Goal: Navigation & Orientation: Find specific page/section

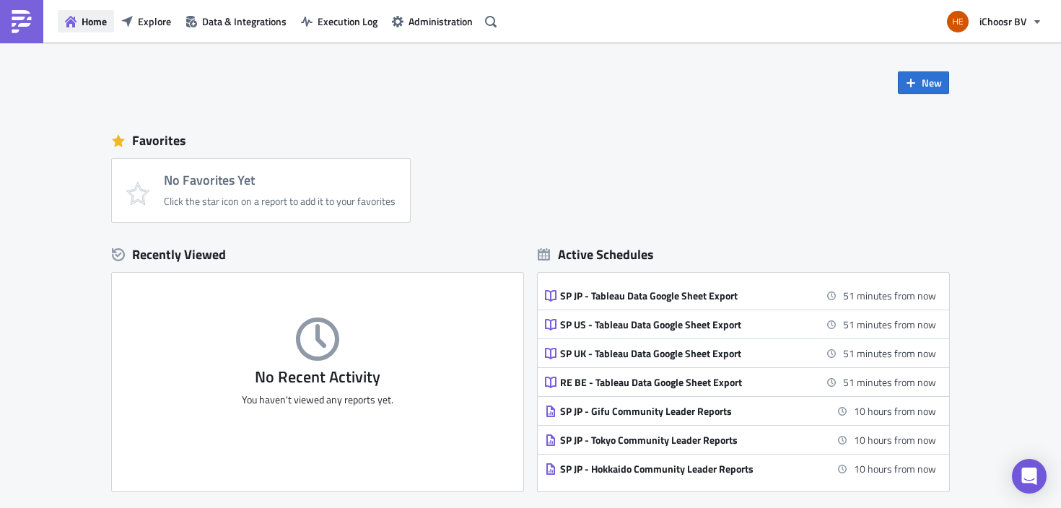
click at [84, 27] on span "Home" at bounding box center [94, 21] width 25 height 15
click at [225, 25] on span "Data & Integrations" at bounding box center [244, 21] width 84 height 15
